Goal: Task Accomplishment & Management: Use online tool/utility

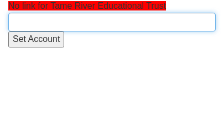
click at [34, 22] on input "text" at bounding box center [112, 22] width 208 height 19
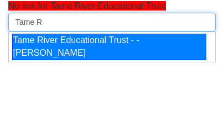
click at [75, 47] on div "Tame River Educational Trust - - [PERSON_NAME]" at bounding box center [109, 47] width 194 height 27
type input "Tame River Educational Trust - - [PERSON_NAME]"
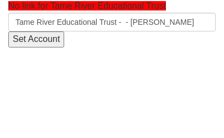
click at [39, 35] on input "Set Account" at bounding box center [36, 40] width 56 height 16
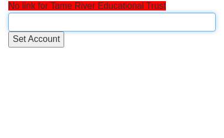
click at [53, 24] on input "text" at bounding box center [112, 22] width 208 height 19
type input "[PERSON_NAME]"
click at [53, 24] on input "text" at bounding box center [112, 22] width 208 height 19
type input "R"
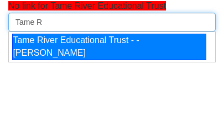
click at [63, 59] on div "Tame River Educational Trust - - [PERSON_NAME]" at bounding box center [109, 47] width 194 height 27
type input "Tame River Educational Trust - - [PERSON_NAME]"
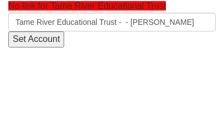
click at [30, 34] on input "Set Account" at bounding box center [36, 40] width 56 height 16
